Goal: Navigation & Orientation: Find specific page/section

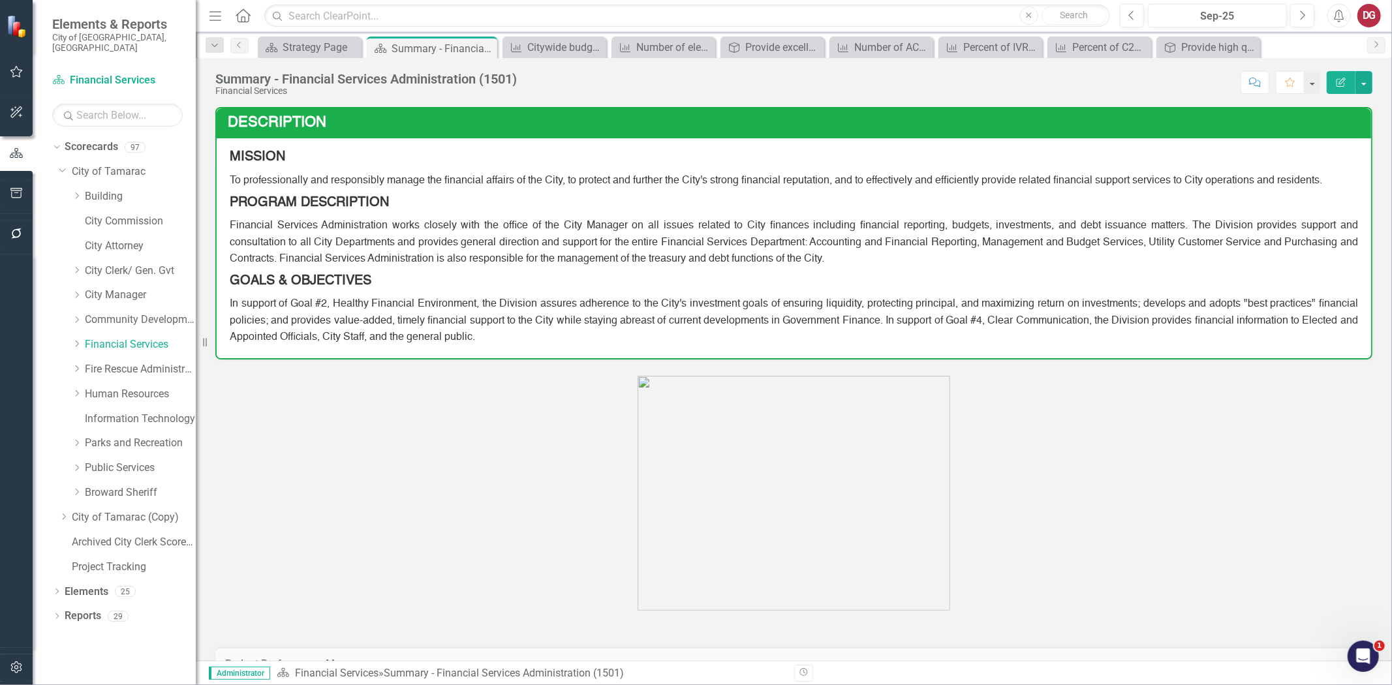
scroll to position [387, 0]
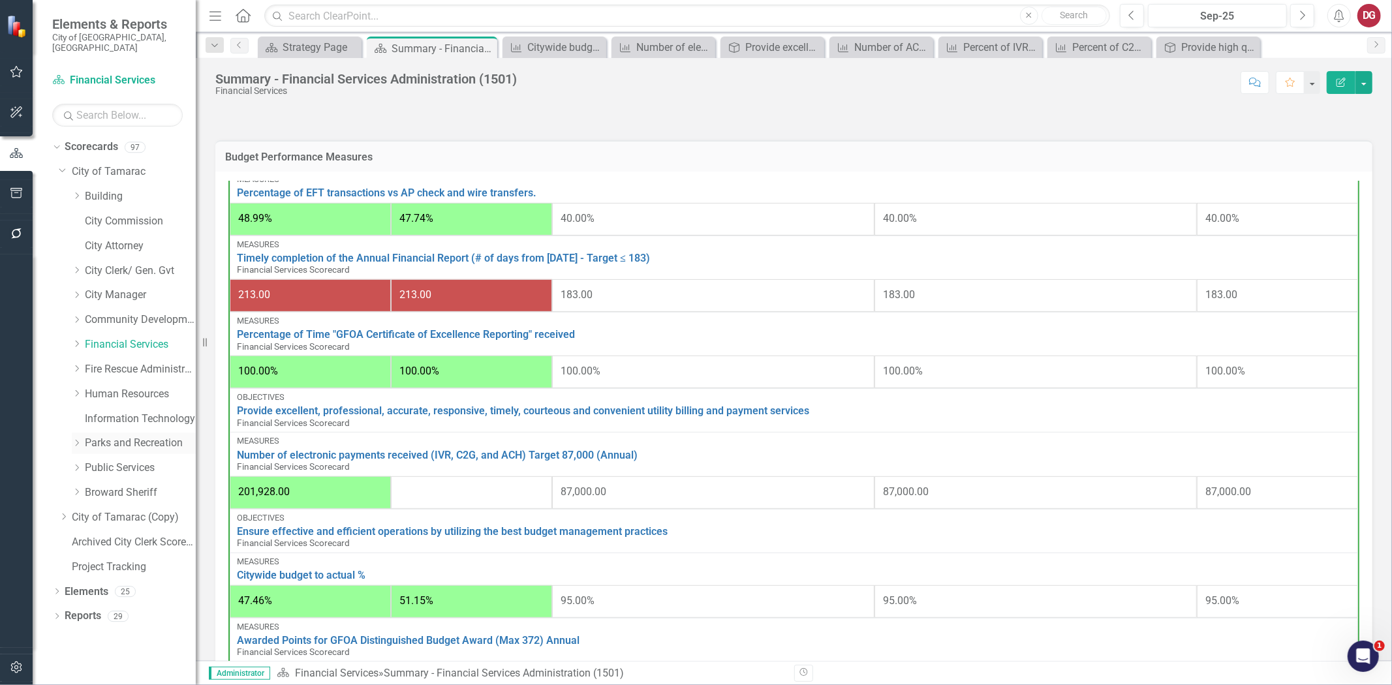
click at [80, 439] on icon "Dropdown" at bounding box center [77, 443] width 10 height 8
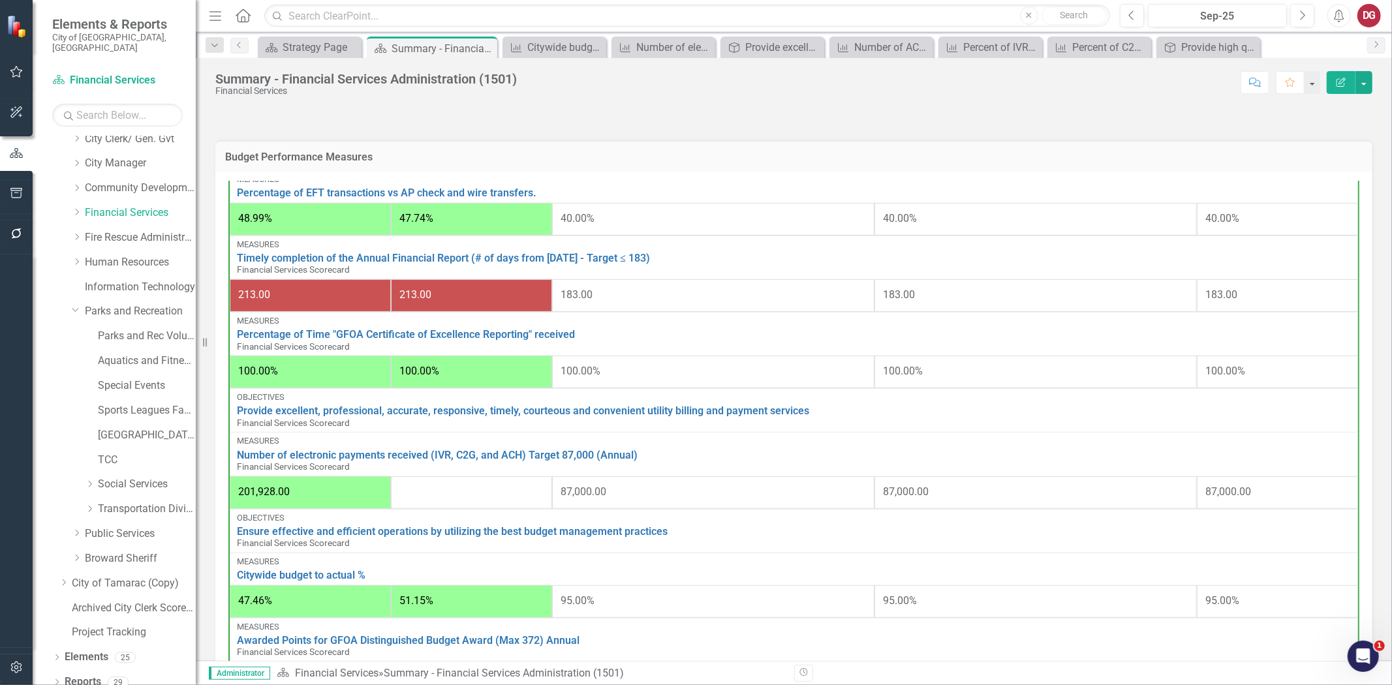
scroll to position [132, 0]
click at [90, 505] on icon at bounding box center [90, 508] width 3 height 7
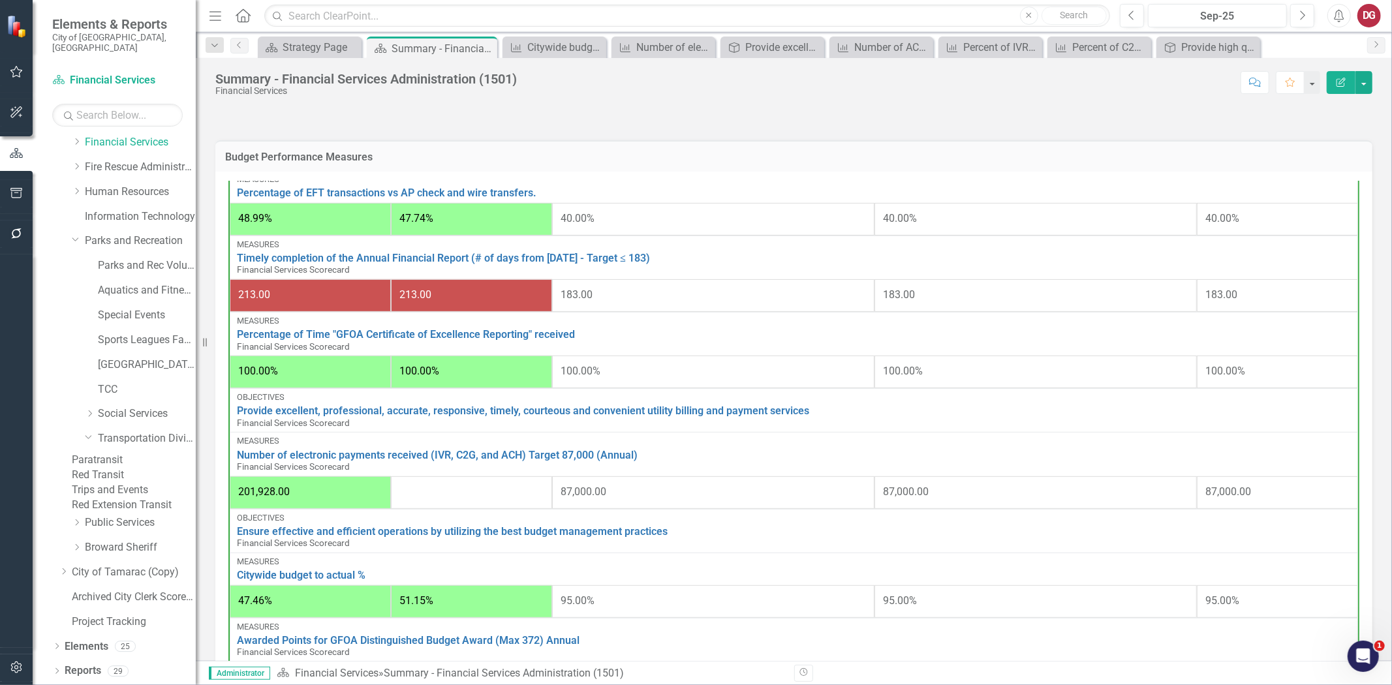
scroll to position [231, 0]
click at [119, 431] on link "Transportation Division" at bounding box center [147, 438] width 98 height 15
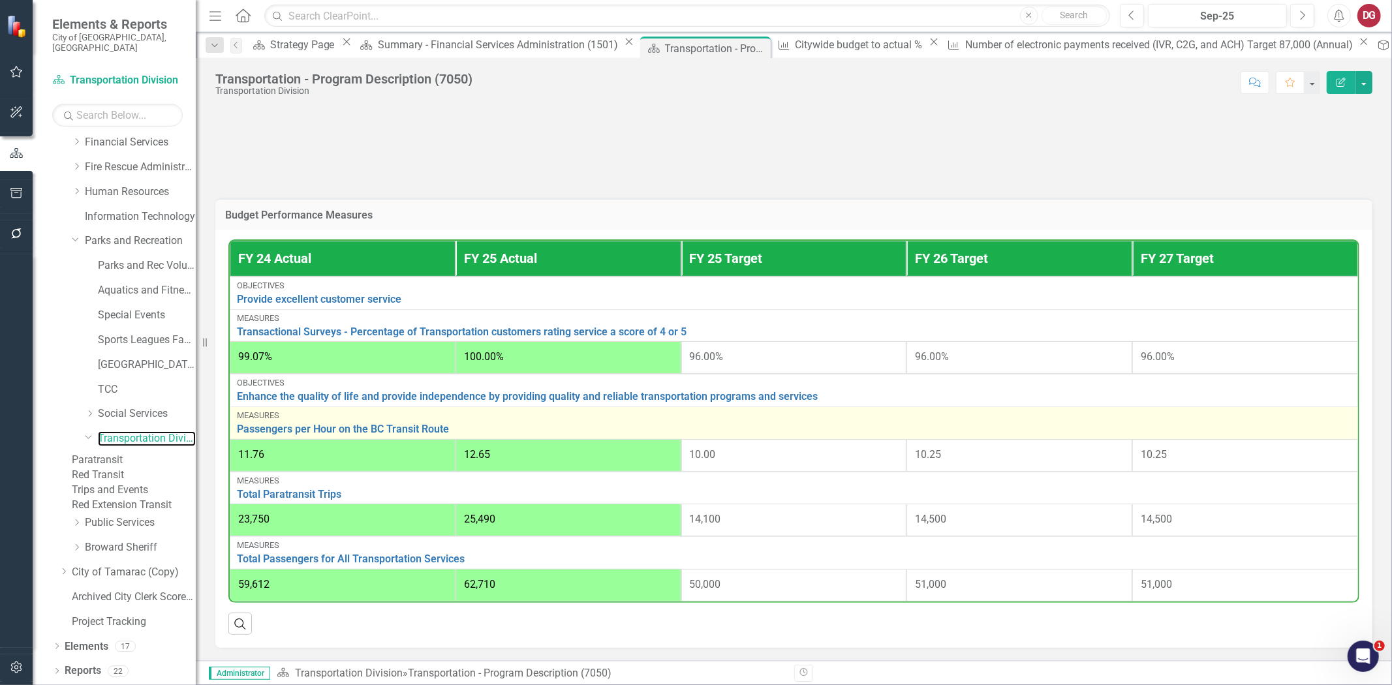
scroll to position [362, 0]
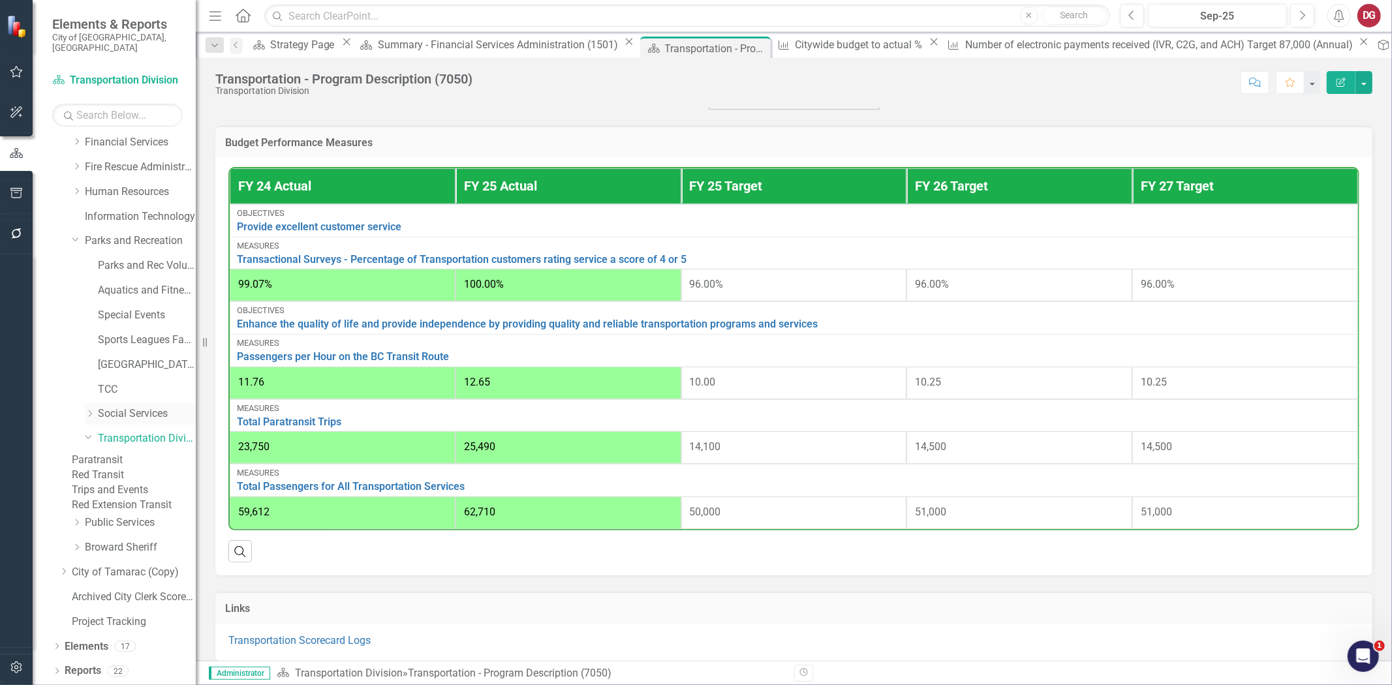
click at [90, 410] on icon "Dropdown" at bounding box center [90, 414] width 10 height 8
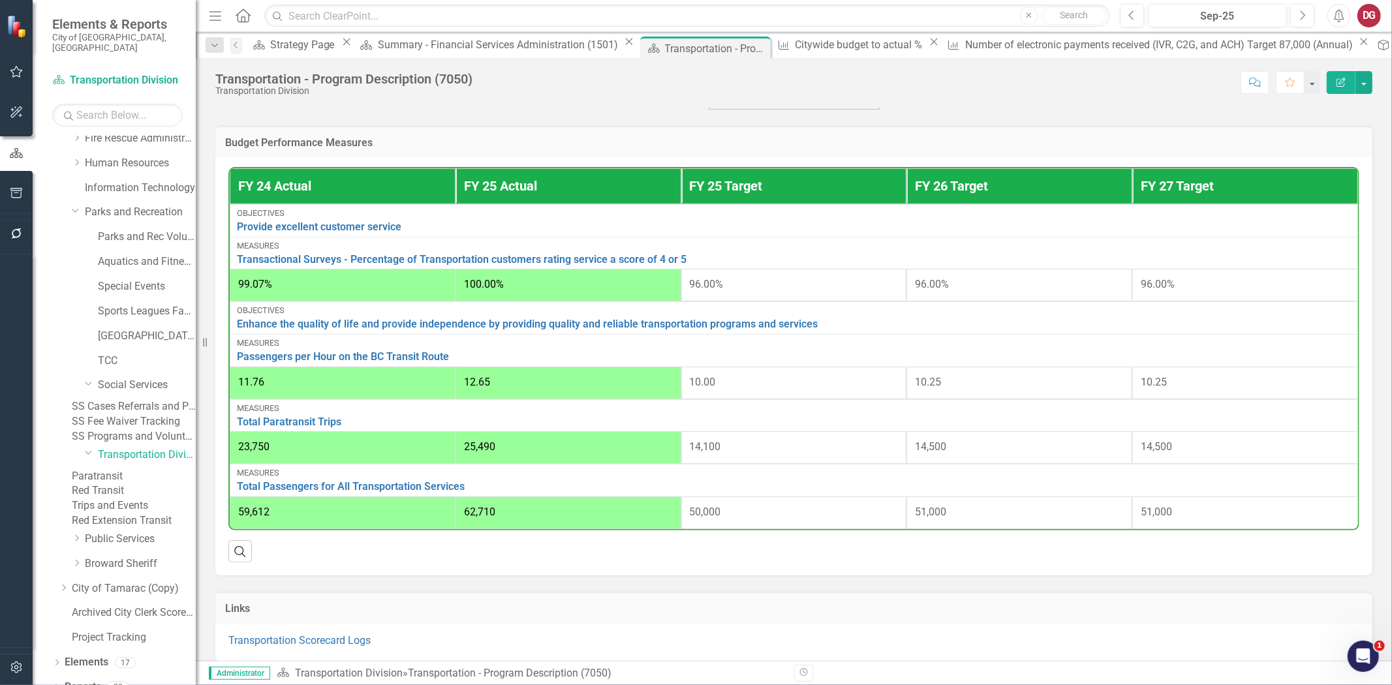
click at [157, 405] on link "SS Cases Referrals and Phone Log" at bounding box center [134, 406] width 124 height 15
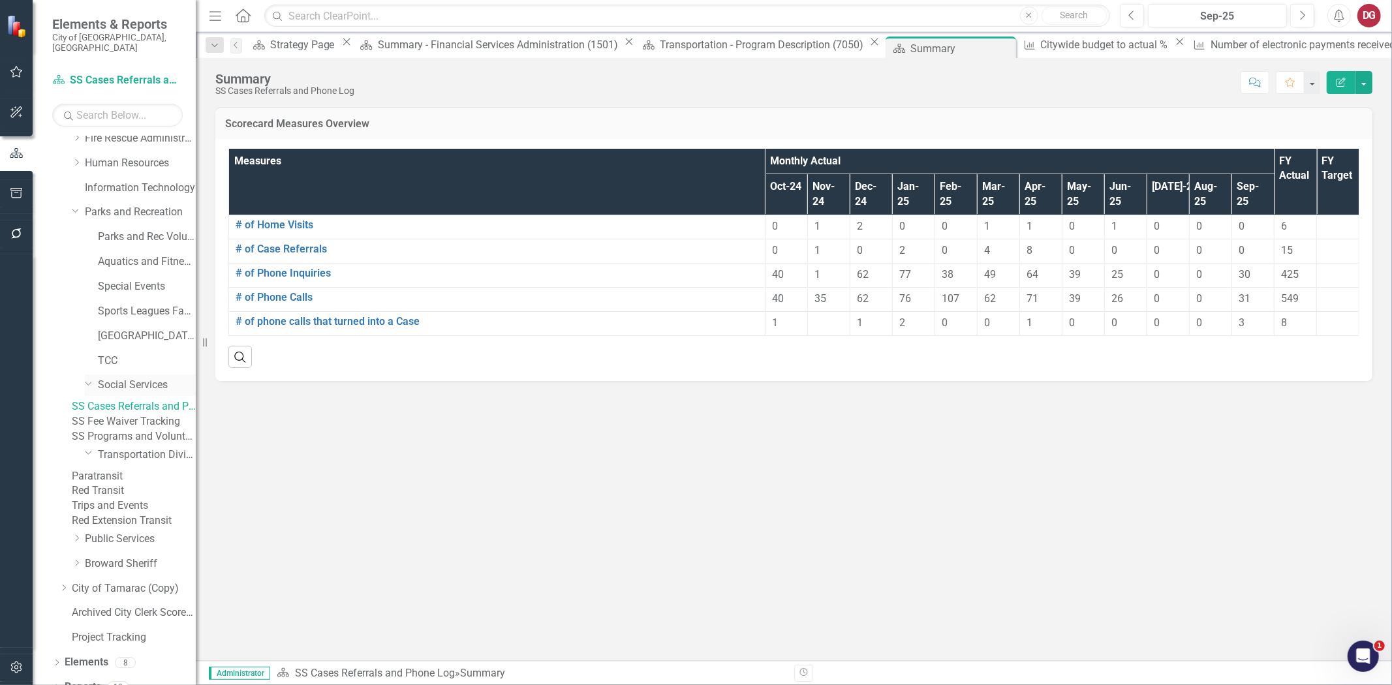
click at [159, 378] on link "Social Services" at bounding box center [147, 385] width 98 height 15
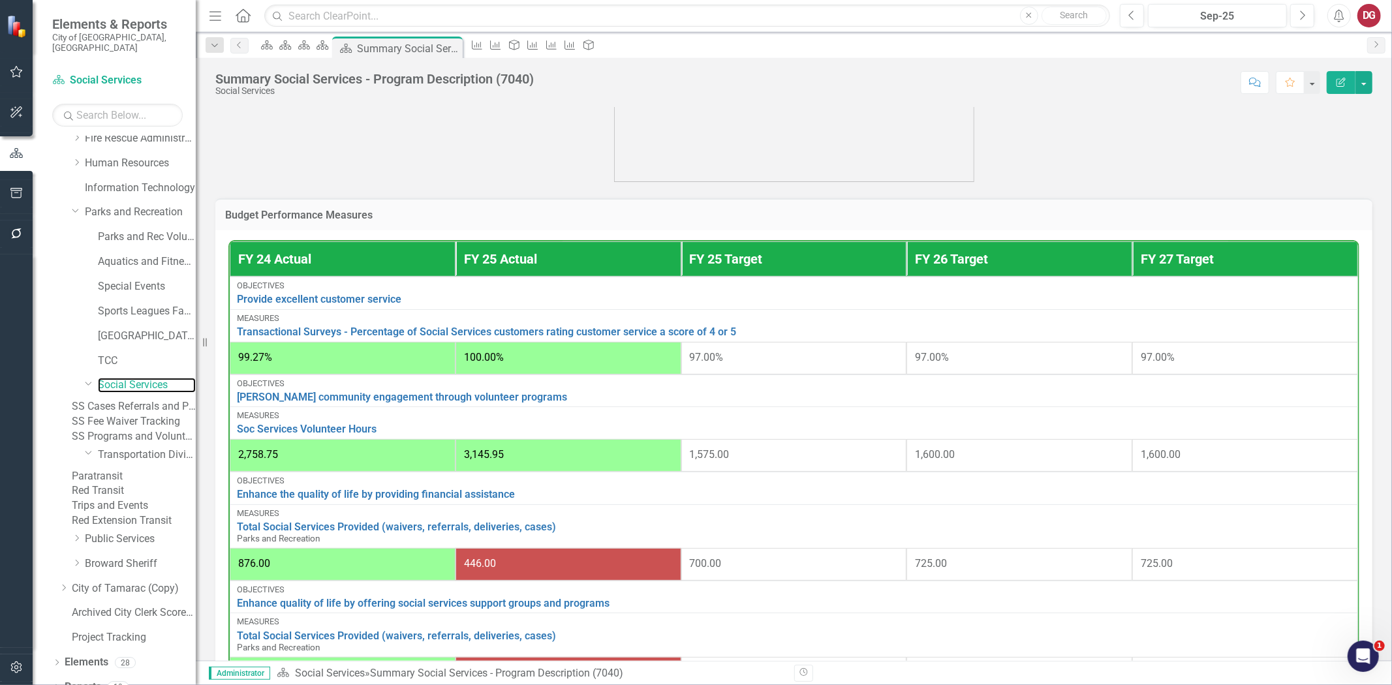
scroll to position [518, 0]
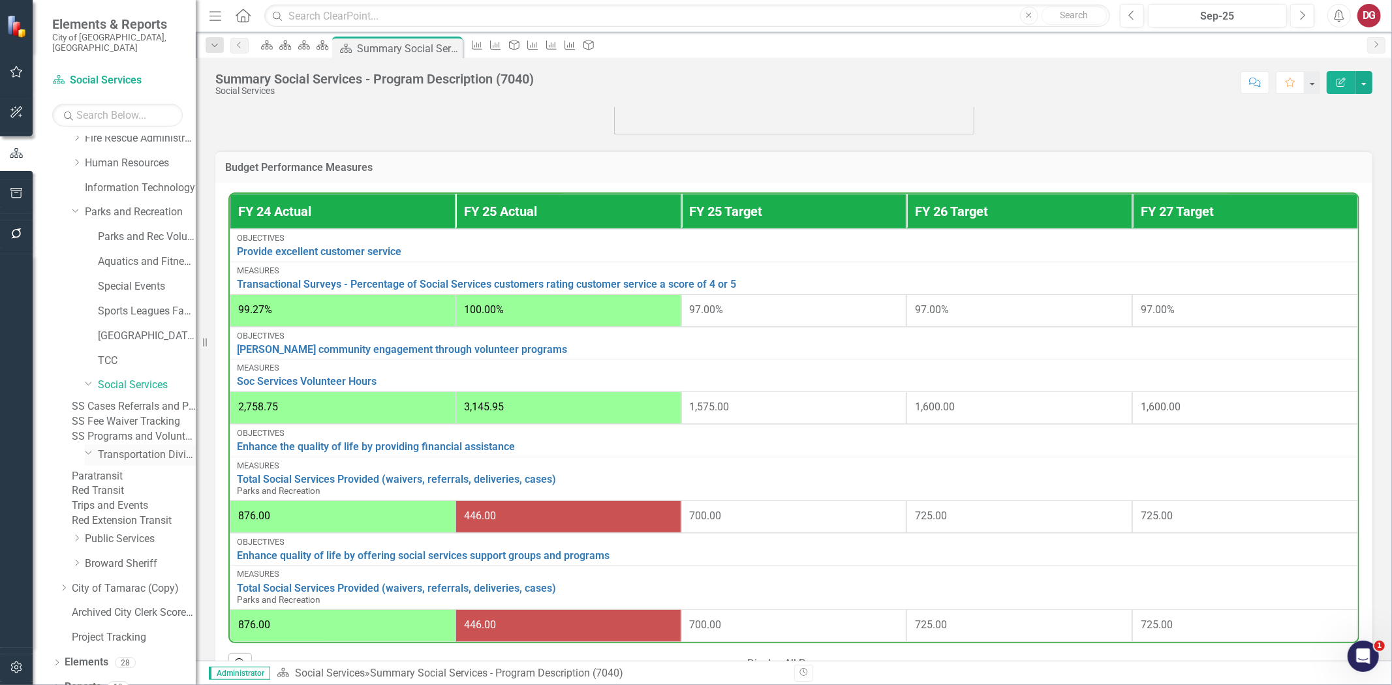
click at [112, 463] on link "Transportation Division" at bounding box center [147, 455] width 98 height 15
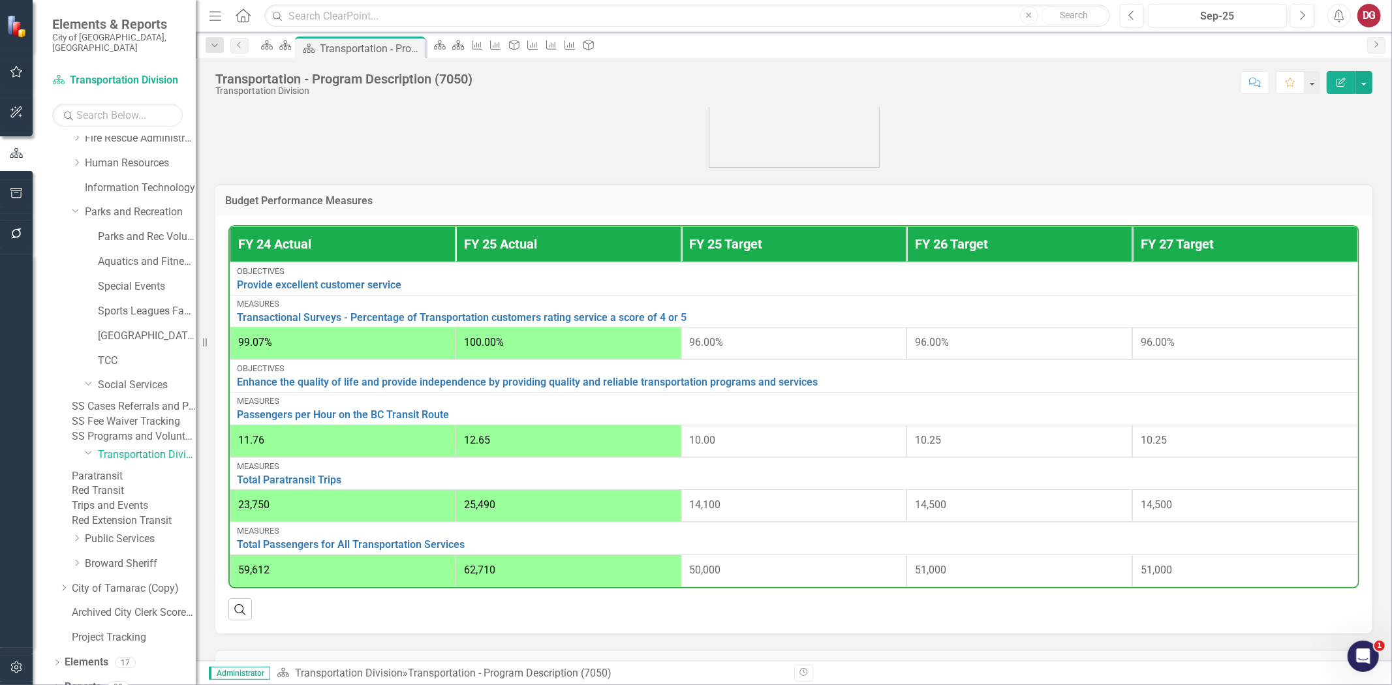
scroll to position [290, 0]
